Goal: Information Seeking & Learning: Compare options

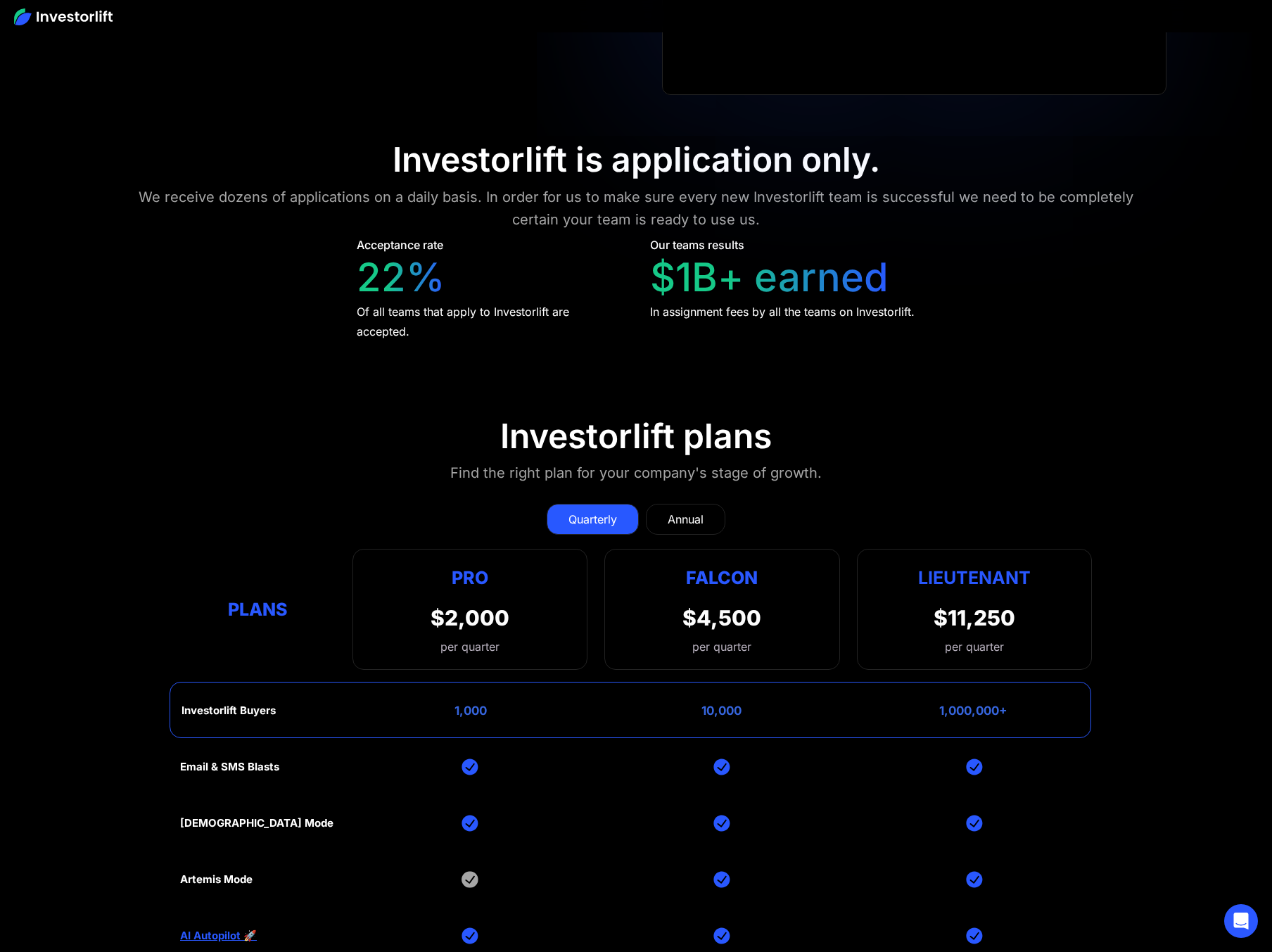
scroll to position [6119, 0]
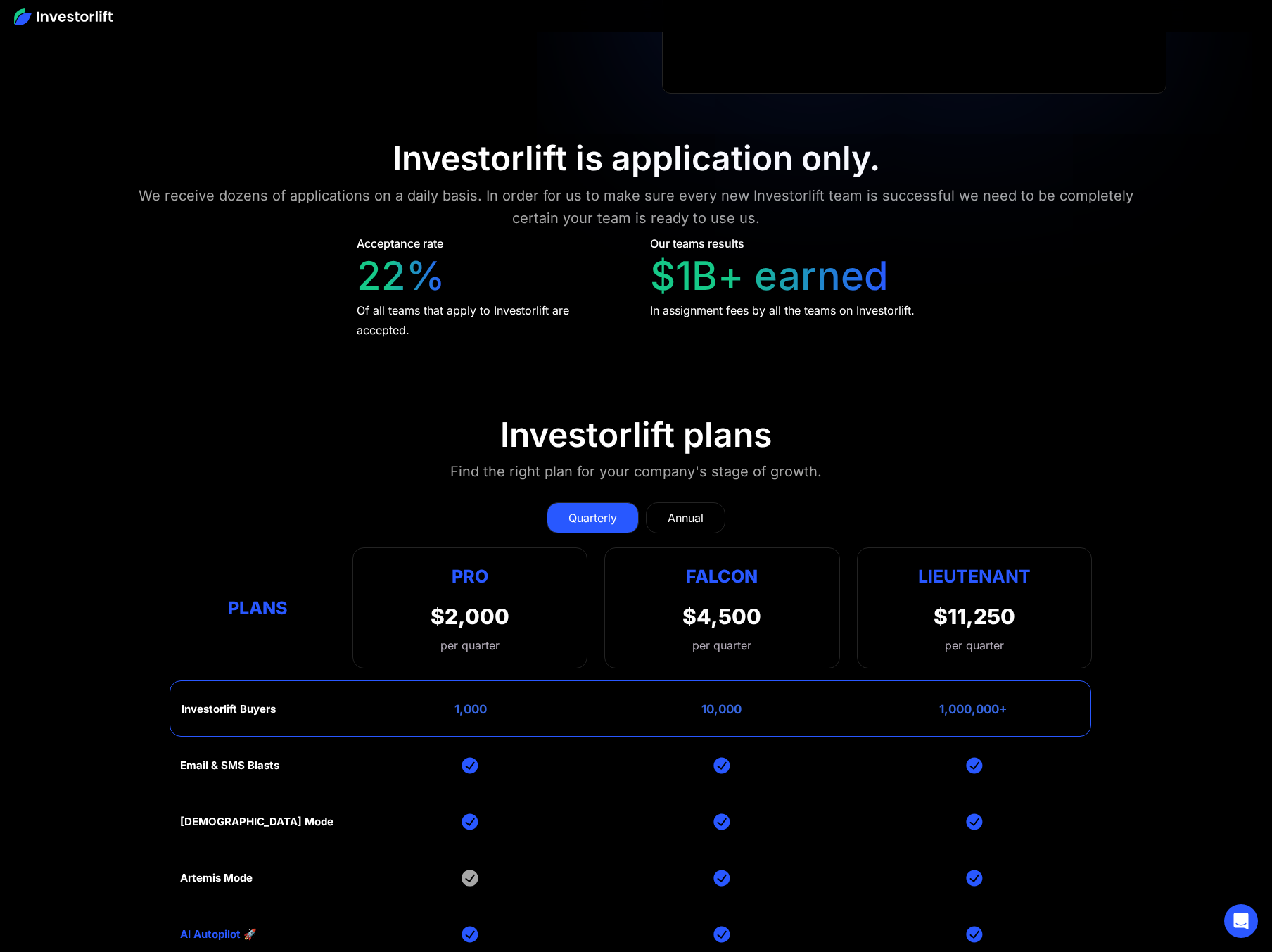
click at [684, 517] on div "Annual" at bounding box center [685, 518] width 36 height 17
click at [569, 509] on div "Quarterly" at bounding box center [592, 518] width 48 height 17
click at [402, 508] on div "Quarterly Annual" at bounding box center [636, 518] width 912 height 31
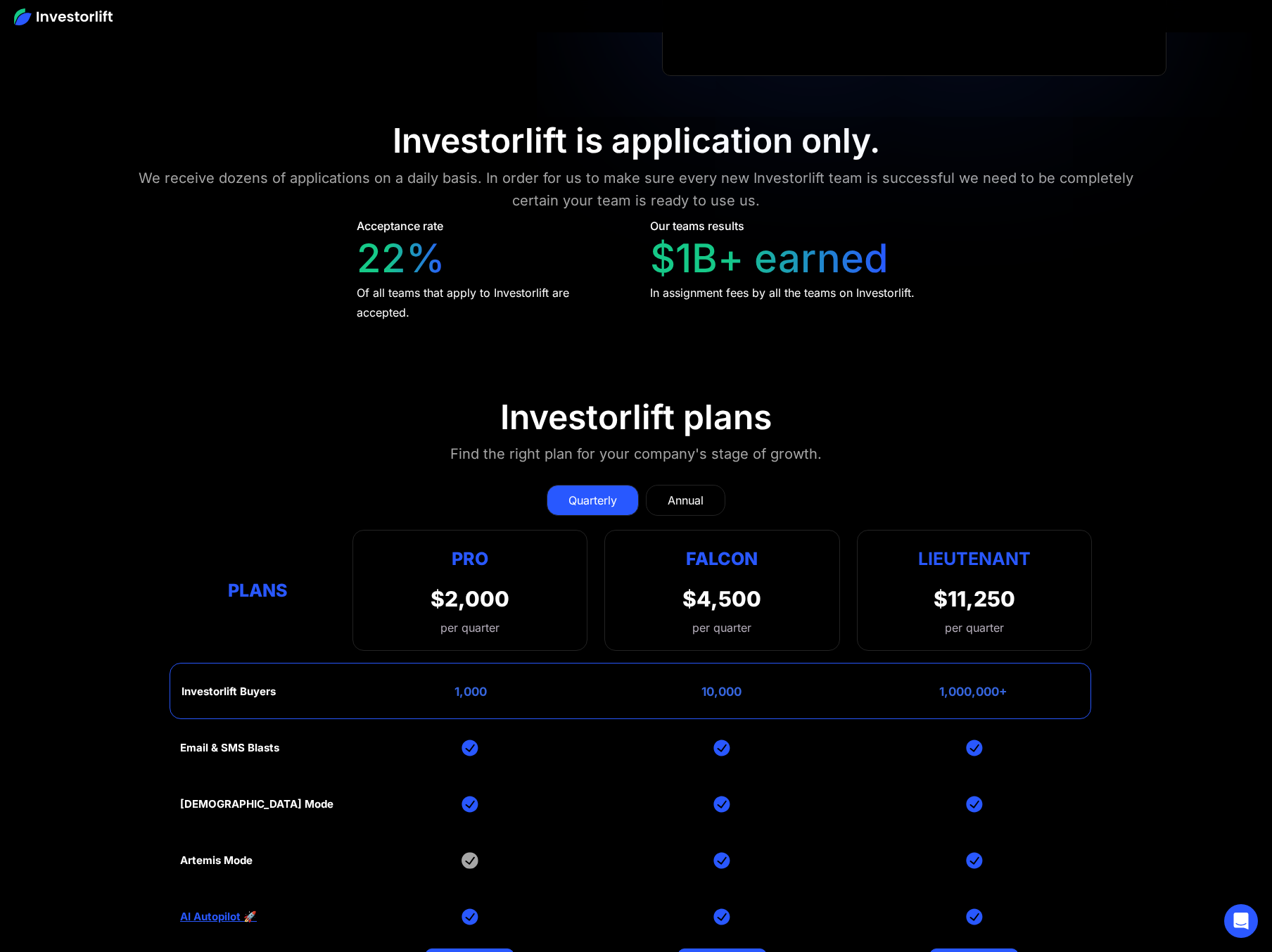
scroll to position [6137, 0]
click at [691, 491] on div "Annual" at bounding box center [685, 500] width 36 height 17
click at [610, 497] on div "Quarterly" at bounding box center [592, 500] width 48 height 17
click at [689, 492] on div "Annual" at bounding box center [685, 500] width 36 height 17
click at [908, 429] on section "Investorlift plans Find the right plan for your company's stage of growth. Quar…" at bounding box center [636, 744] width 1272 height 765
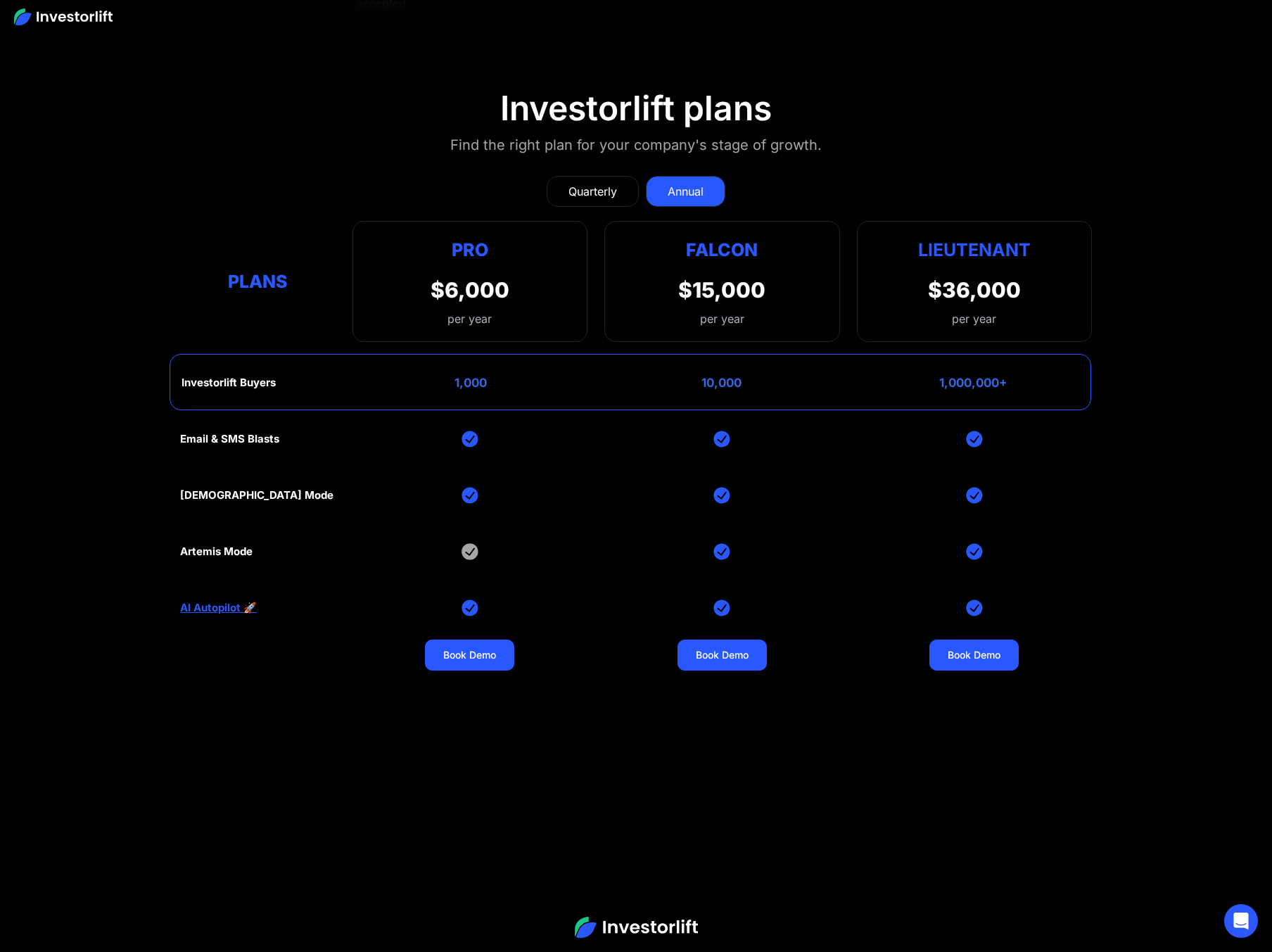
scroll to position [6527, 0]
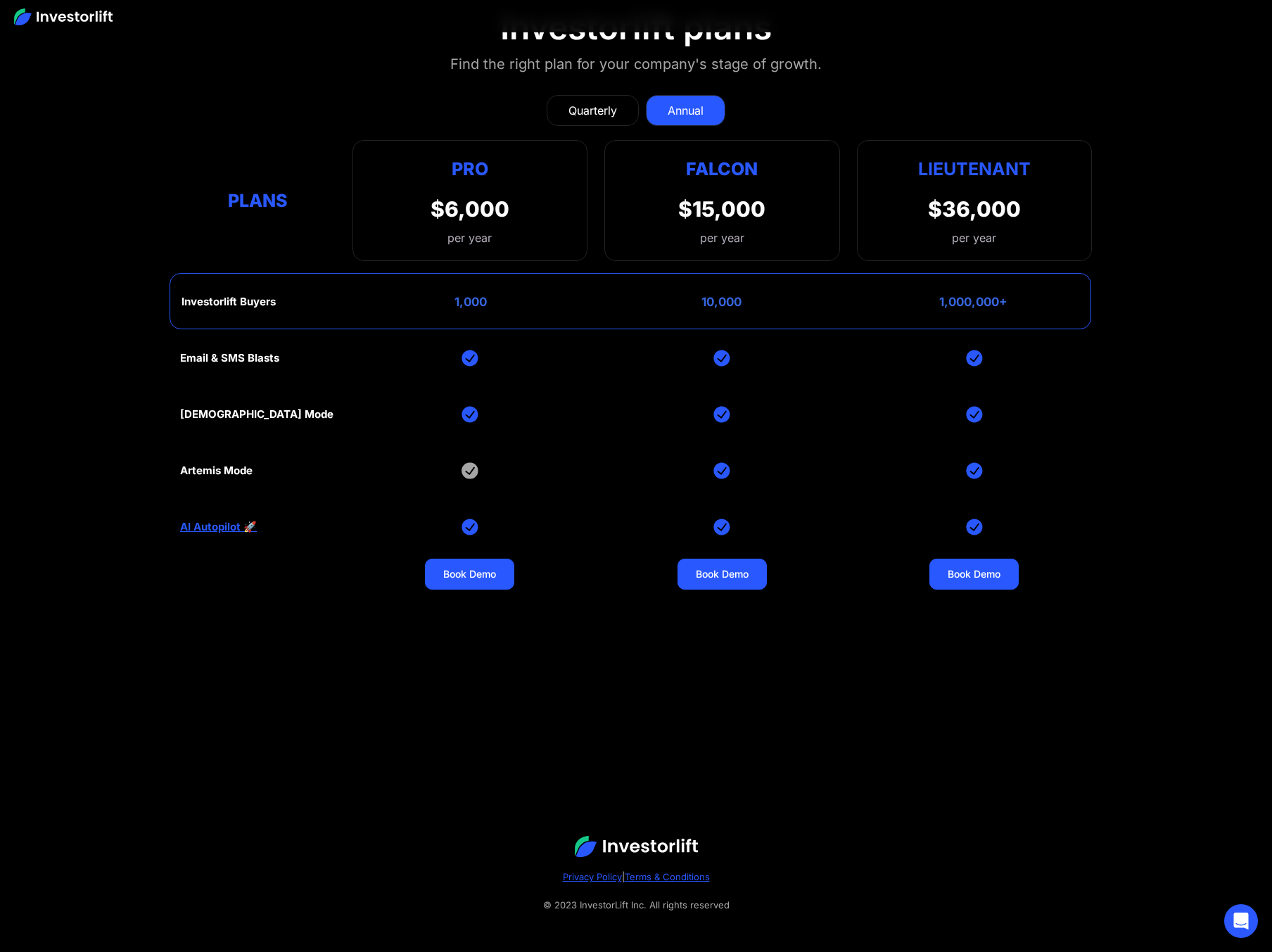
click at [210, 469] on div "Artemis Mode" at bounding box center [216, 470] width 72 height 13
click at [611, 102] on div "Quarterly" at bounding box center [592, 111] width 48 height 17
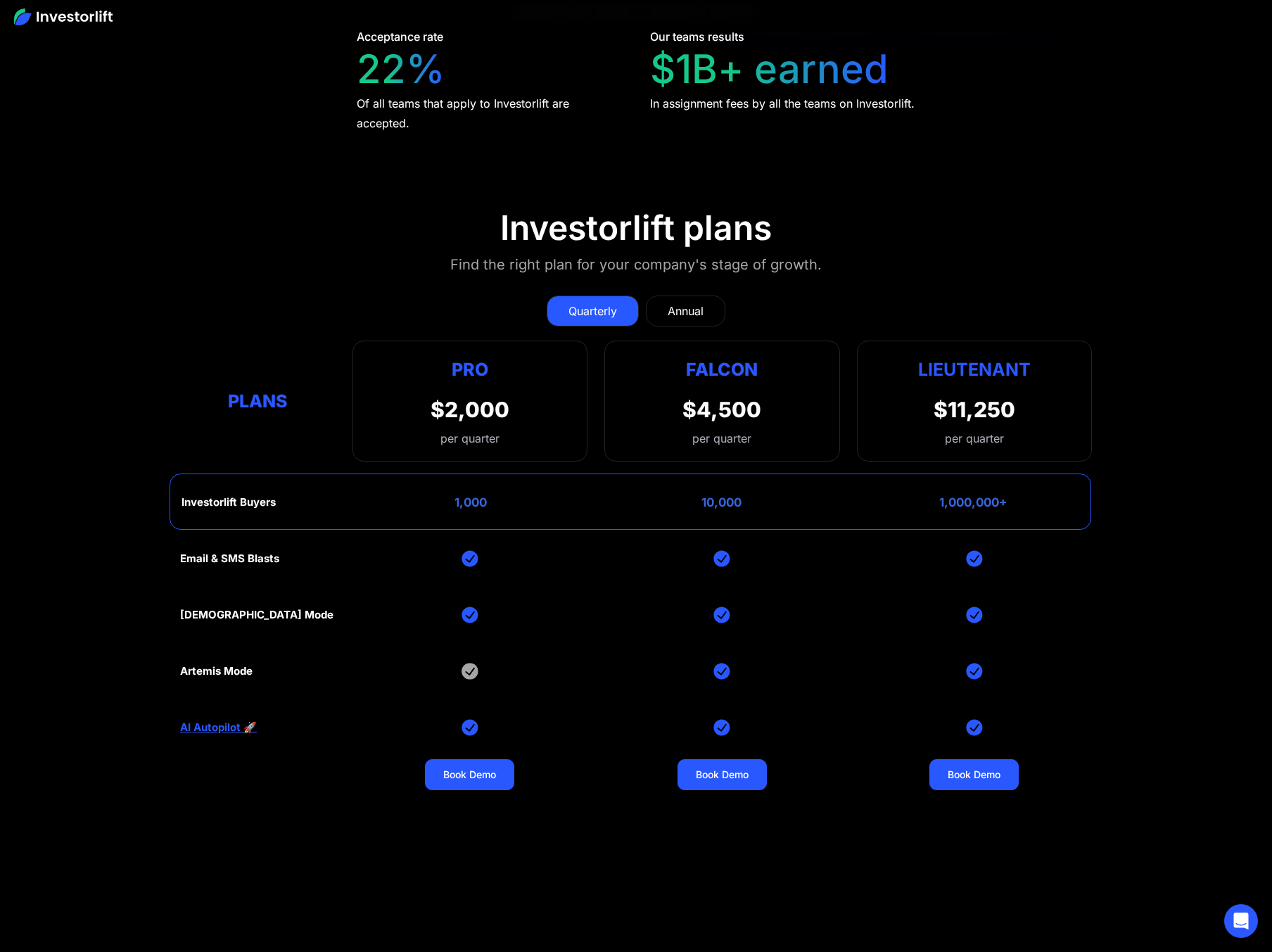
scroll to position [6015, 0]
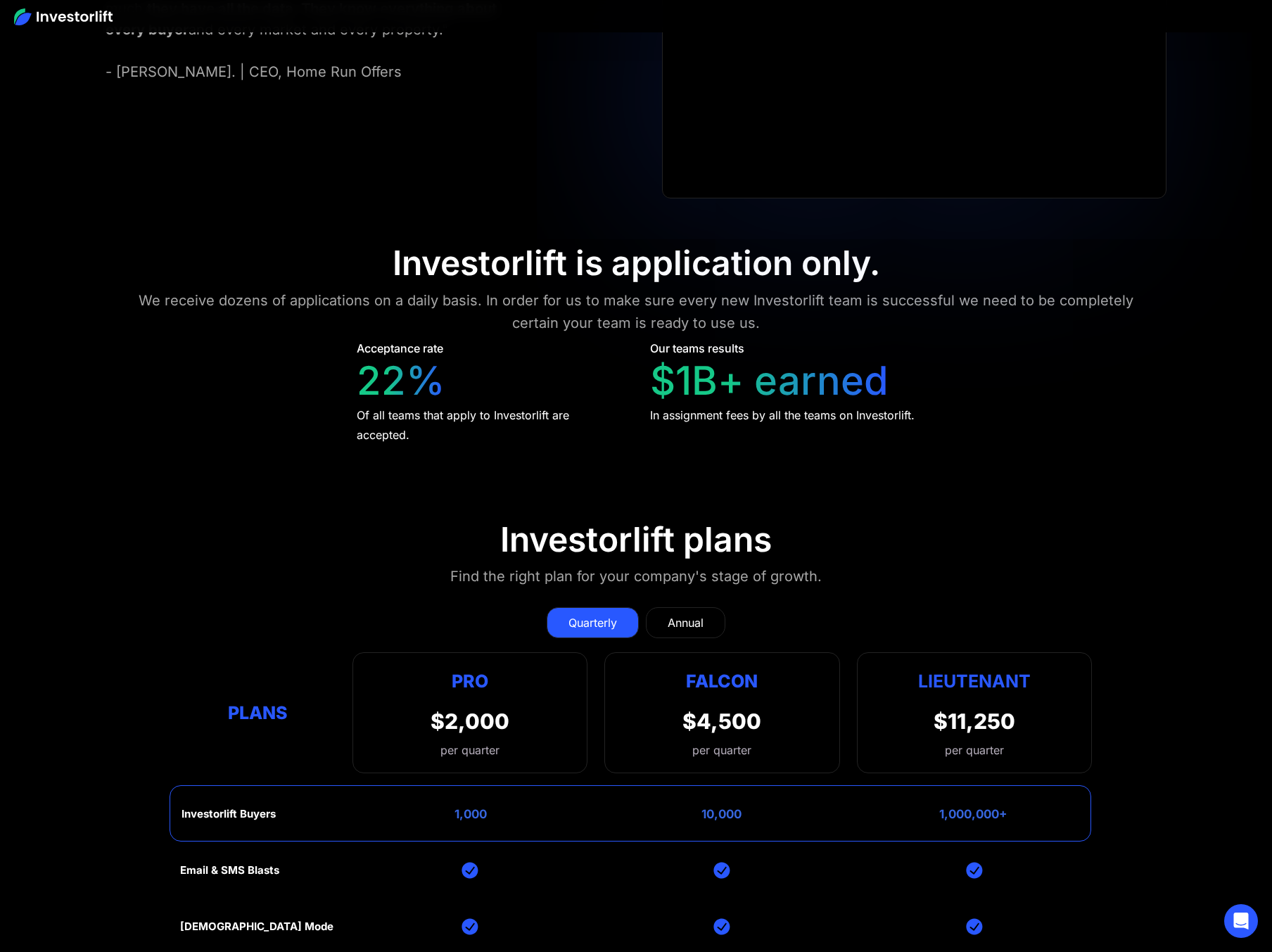
click at [691, 618] on div "Annual" at bounding box center [685, 623] width 36 height 17
click at [580, 614] on div "Quarterly" at bounding box center [592, 623] width 48 height 17
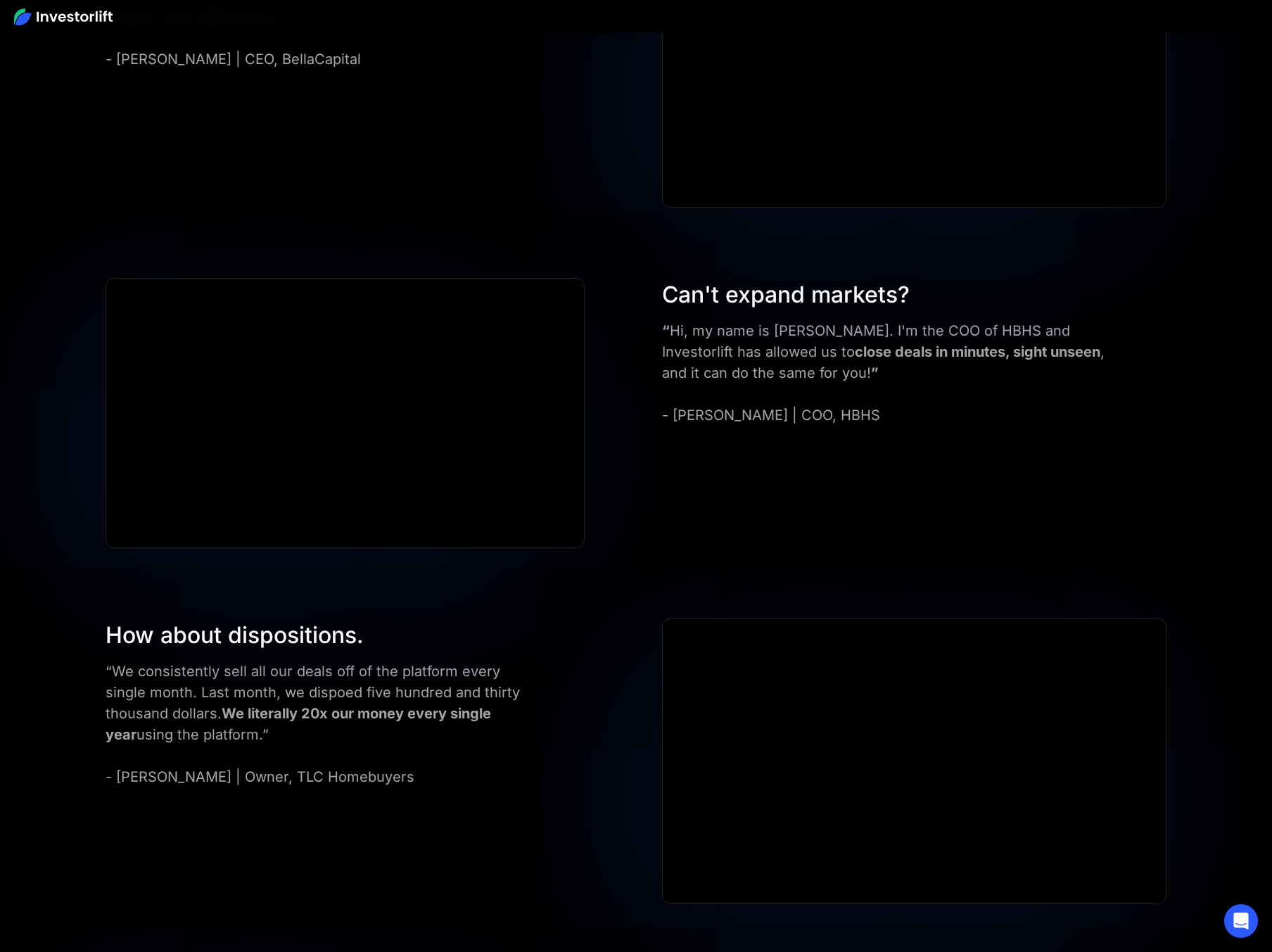
scroll to position [4415, 0]
